Goal: Task Accomplishment & Management: Manage account settings

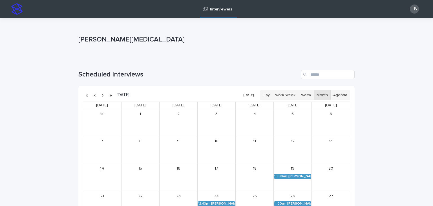
click at [249, 94] on button "[DATE]" at bounding box center [249, 95] width 16 height 8
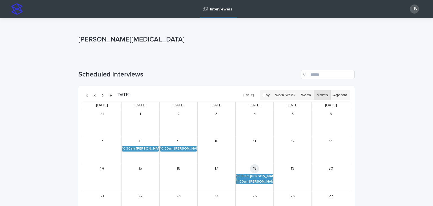
scroll to position [56, 0]
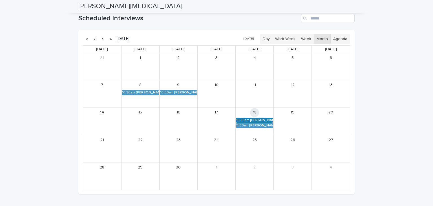
click at [253, 119] on div "[PERSON_NAME] (Round 2)" at bounding box center [261, 120] width 23 height 4
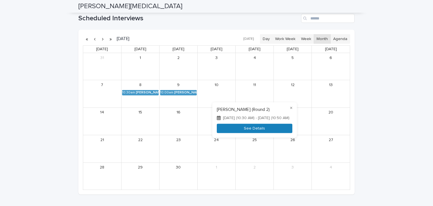
click at [256, 130] on button "See Details" at bounding box center [255, 128] width 76 height 9
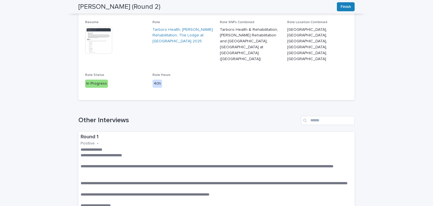
scroll to position [120, 0]
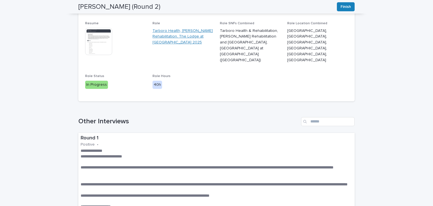
click at [175, 29] on link "Tarboro Health, [PERSON_NAME] Rehabilitation, The Lodge at [GEOGRAPHIC_DATA] 20…" at bounding box center [183, 36] width 61 height 17
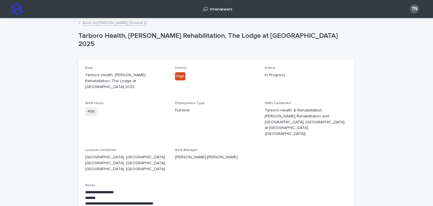
click at [113, 22] on link "Back to [PERSON_NAME] (Round 2)" at bounding box center [115, 22] width 64 height 6
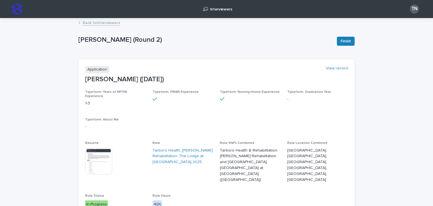
click at [102, 24] on link "Back to Interviewers" at bounding box center [102, 22] width 38 height 6
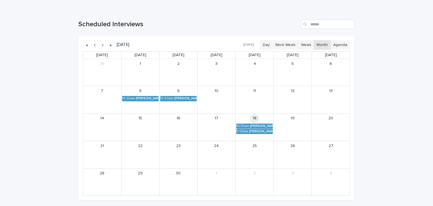
scroll to position [55, 0]
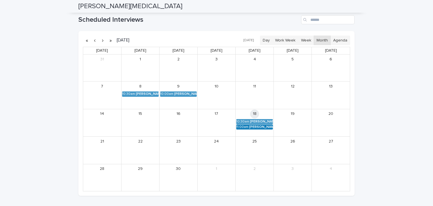
click at [248, 125] on link "11:00am [PERSON_NAME] (Round 2)" at bounding box center [254, 126] width 37 height 5
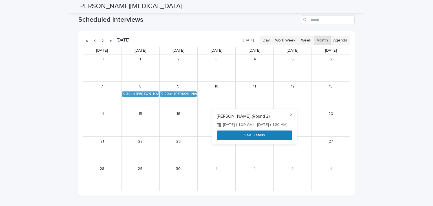
click at [251, 137] on button "See Details" at bounding box center [255, 135] width 76 height 9
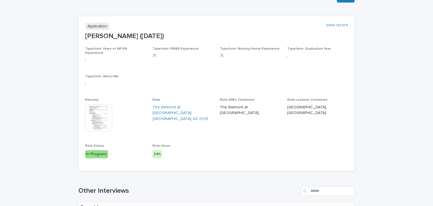
scroll to position [44, 0]
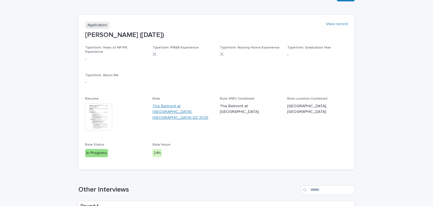
click at [175, 103] on link "The Belmont at [GEOGRAPHIC_DATA], [GEOGRAPHIC_DATA] Q3 2025" at bounding box center [183, 111] width 61 height 17
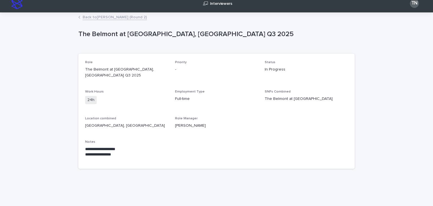
scroll to position [7, 0]
